Goal: Find specific page/section: Find specific page/section

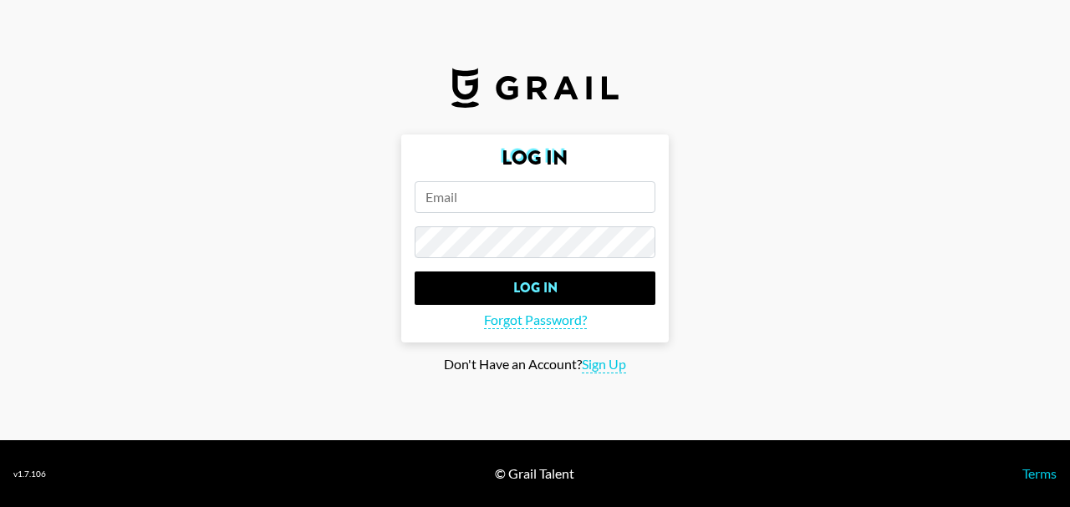
click at [495, 194] on input "email" at bounding box center [535, 197] width 241 height 32
type input "[EMAIL_ADDRESS][DOMAIN_NAME]"
click at [415, 272] on input "Log In" at bounding box center [535, 288] width 241 height 33
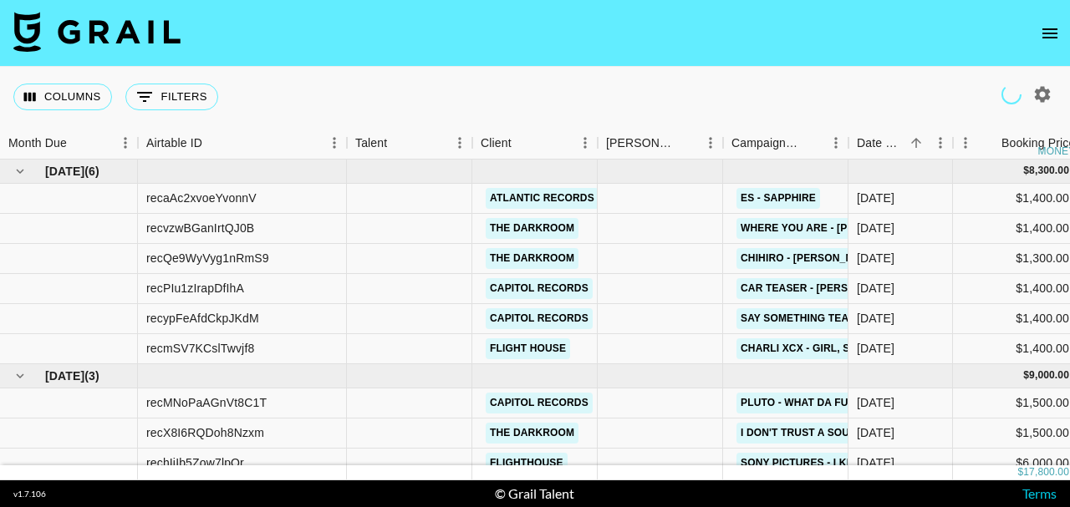
click at [1044, 30] on icon "open drawer" at bounding box center [1050, 33] width 20 height 20
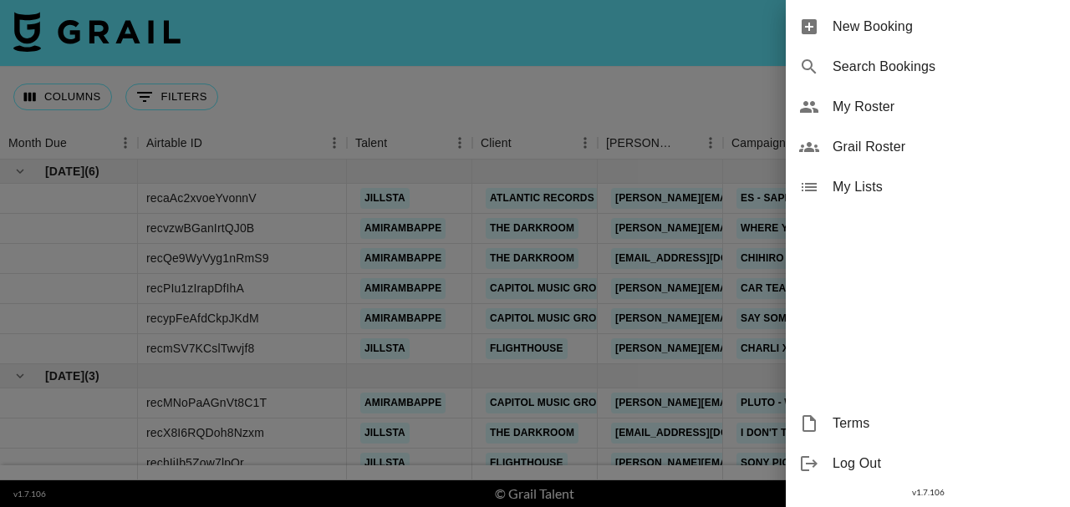
click at [957, 106] on span "My Roster" at bounding box center [944, 107] width 224 height 20
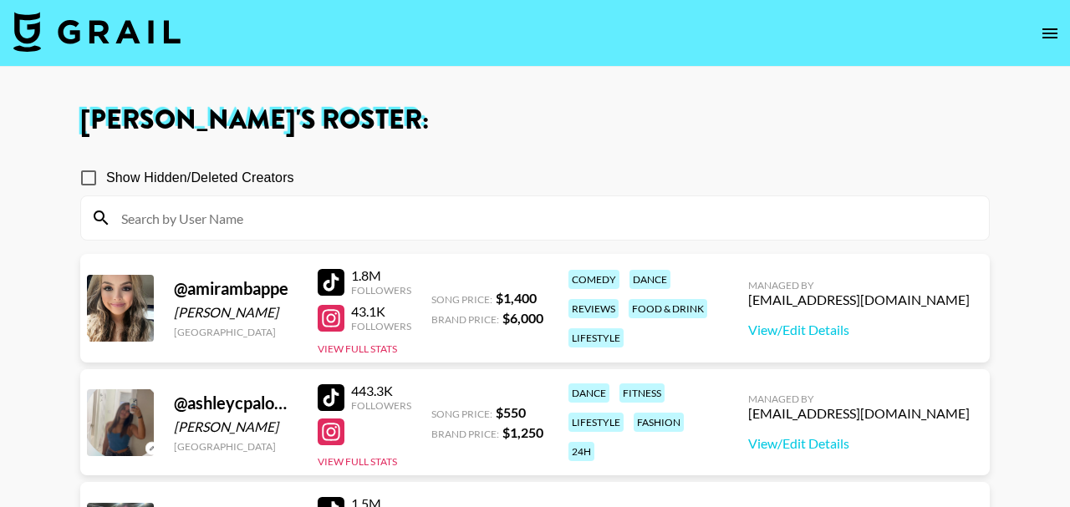
click at [365, 222] on input at bounding box center [545, 218] width 868 height 27
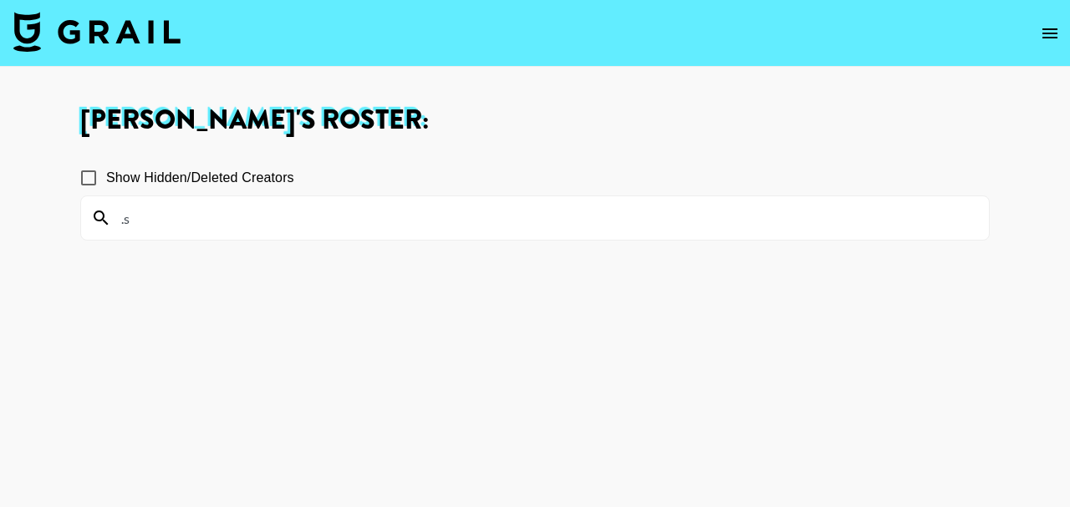
type input "."
type input "s"
type input "j"
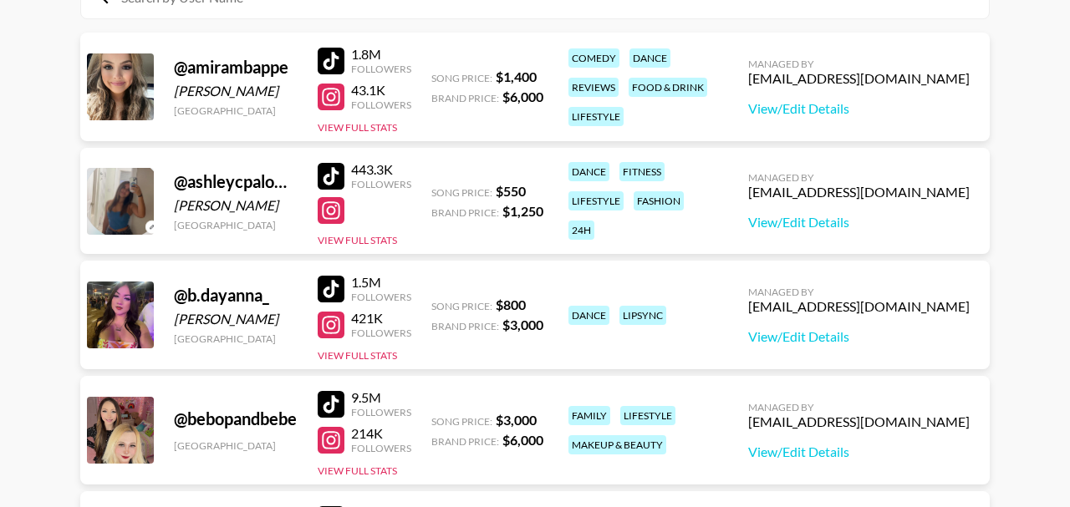
scroll to position [214, 0]
